Goal: Navigation & Orientation: Find specific page/section

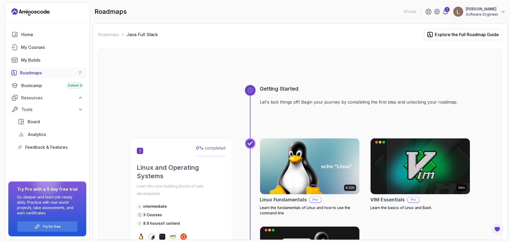
click at [33, 7] on div "0 Points 1 [PERSON_NAME] Software Engineer Home My Courses My Builds Roadmaps 7…" at bounding box center [47, 121] width 85 height 238
click at [32, 10] on icon "Landing page" at bounding box center [30, 12] width 38 height 8
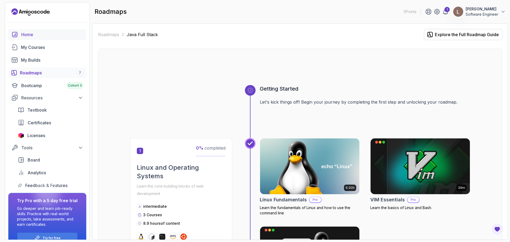
click at [40, 36] on div "Home" at bounding box center [52, 34] width 62 height 6
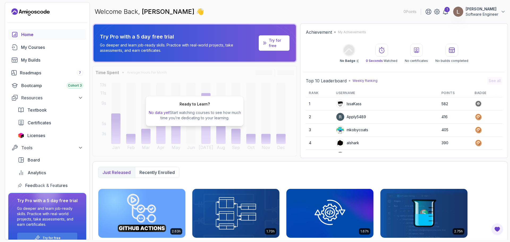
click at [388, 24] on div "Achievement My Achievements No Badge :( 0 Seconds Watched No certificates No bu…" at bounding box center [404, 90] width 208 height 135
